Goal: Information Seeking & Learning: Learn about a topic

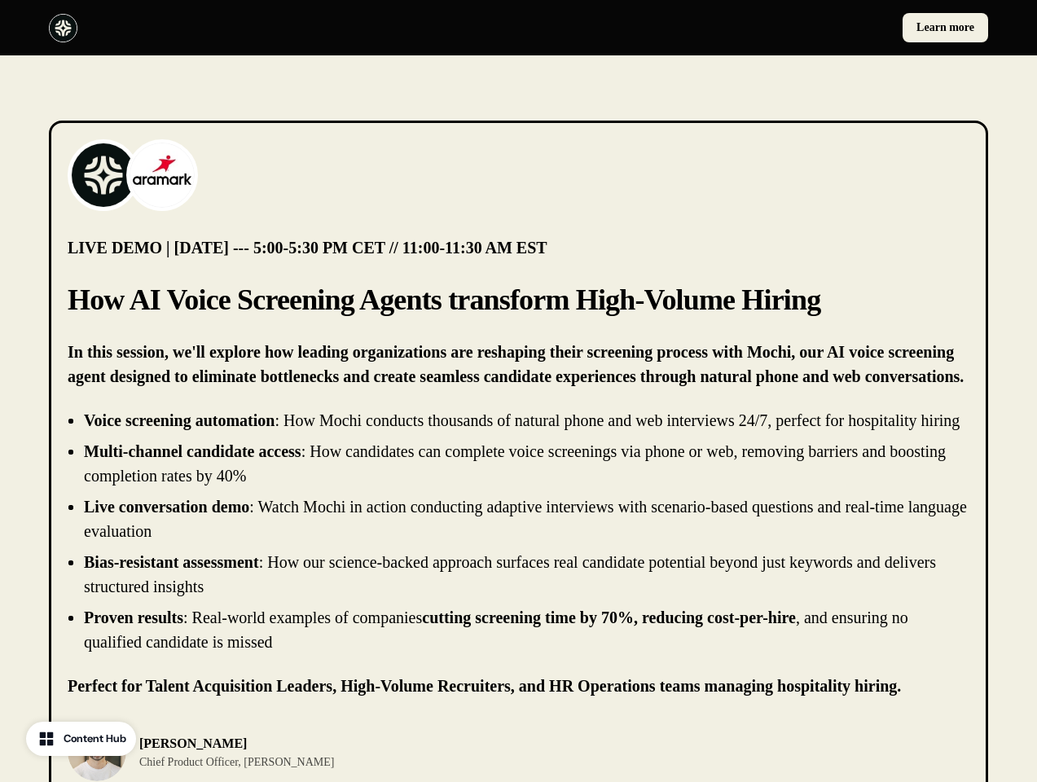
click at [518, 28] on div "Learn more" at bounding box center [518, 27] width 1037 height 55
click at [280, 28] on div at bounding box center [280, 28] width 463 height 29
click at [757, 28] on div "Learn more" at bounding box center [756, 27] width 463 height 29
click at [103, 175] on img at bounding box center [103, 175] width 65 height 65
click at [162, 175] on img at bounding box center [161, 175] width 65 height 65
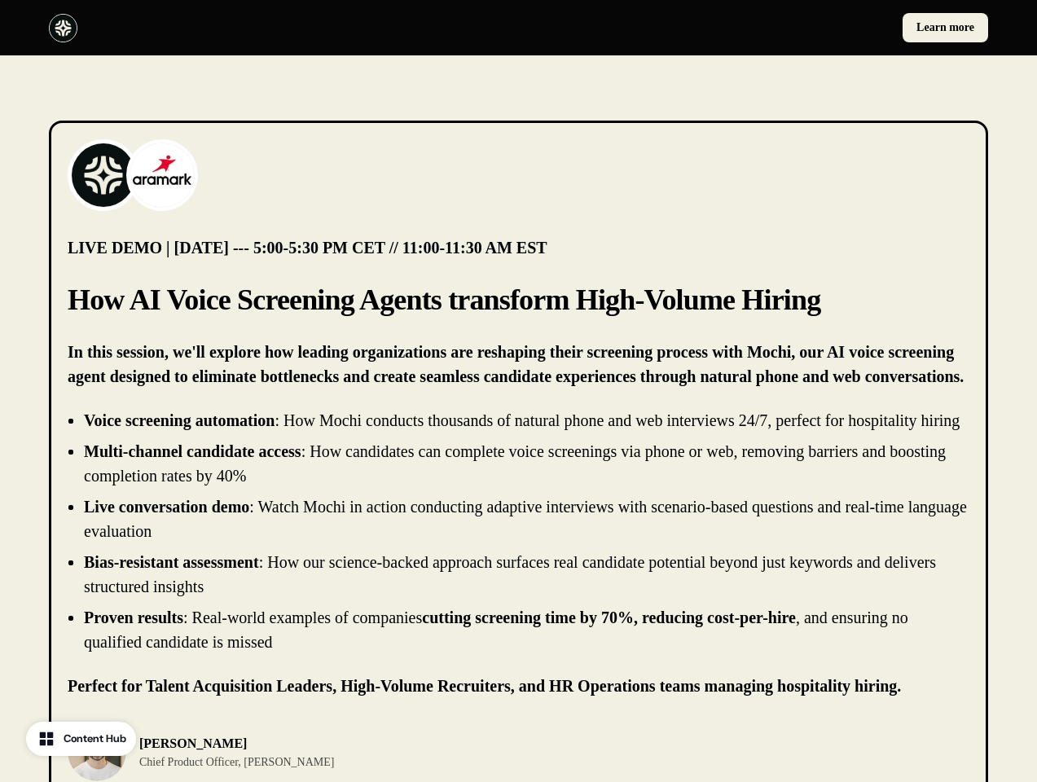
click at [518, 543] on li "Live conversation demo : Watch Mochi in action conducting adaptive interviews w…" at bounding box center [526, 518] width 885 height 49
click at [518, 764] on div "[PERSON_NAME] Chief Product Officer, [PERSON_NAME]" at bounding box center [519, 751] width 902 height 59
click at [288, 764] on div "[PERSON_NAME] Chief Product Officer, [PERSON_NAME]" at bounding box center [288, 751] width 441 height 59
click at [97, 764] on img at bounding box center [97, 751] width 59 height 59
click at [211, 753] on p "[PERSON_NAME]" at bounding box center [236, 744] width 195 height 20
